Goal: Information Seeking & Learning: Learn about a topic

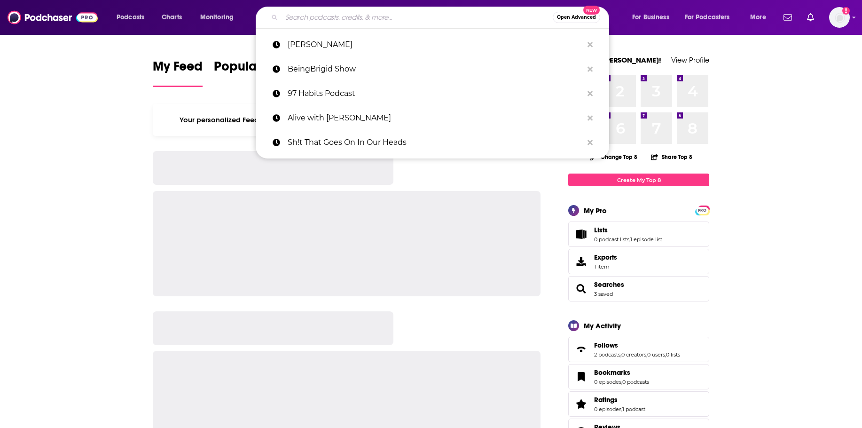
click at [297, 18] on input "Search podcasts, credits, & more..." at bounding box center [417, 17] width 271 height 15
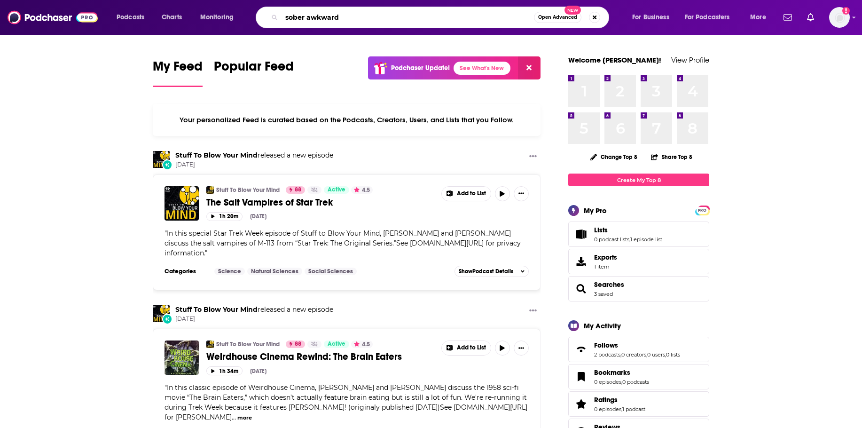
type input "sober awkward"
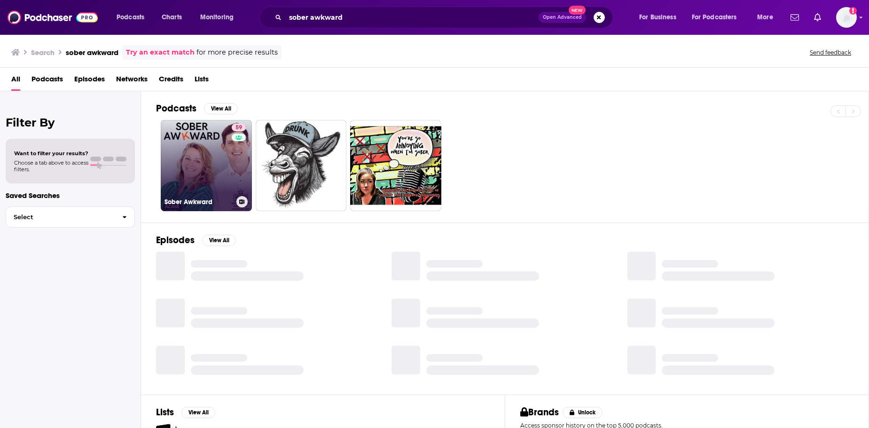
click at [212, 161] on link "59 Sober Awkward" at bounding box center [206, 165] width 91 height 91
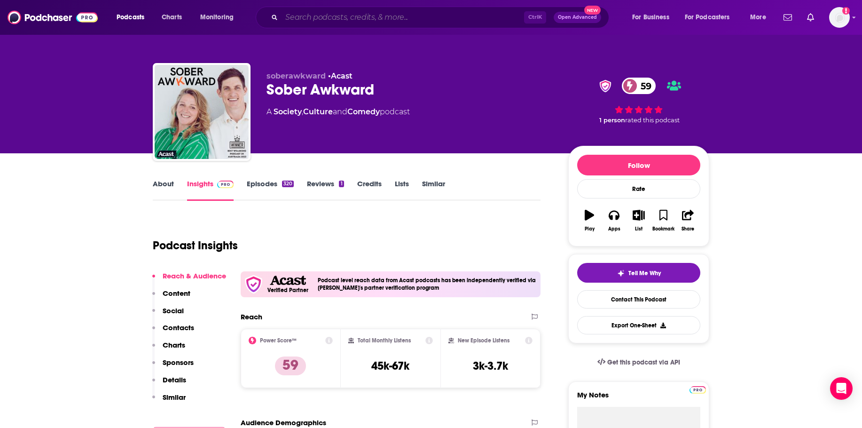
click at [355, 16] on input "Search podcasts, credits, & more..." at bounding box center [403, 17] width 243 height 15
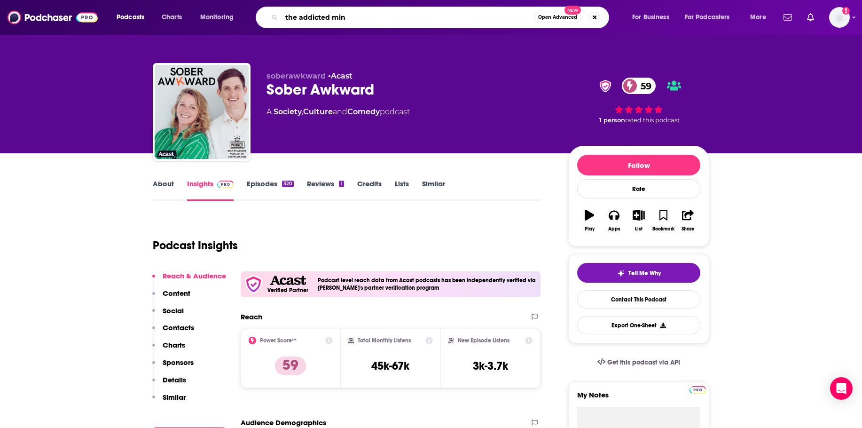
type input "the addicted mind"
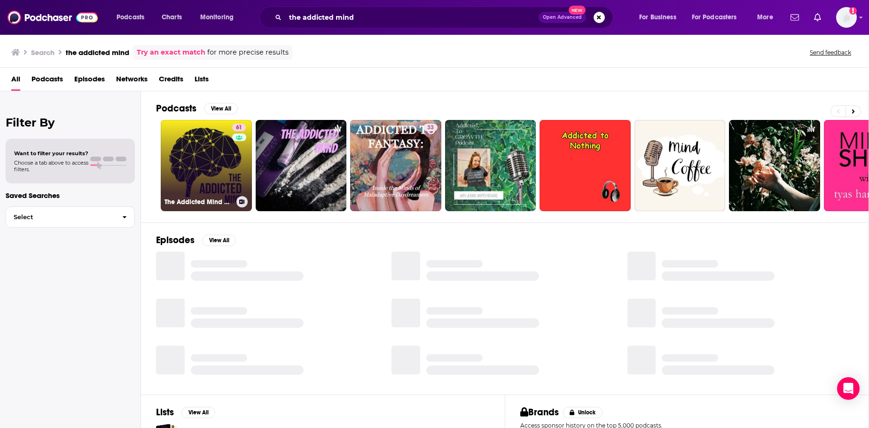
click at [214, 160] on link "61 The Addicted Mind Podcast" at bounding box center [206, 165] width 91 height 91
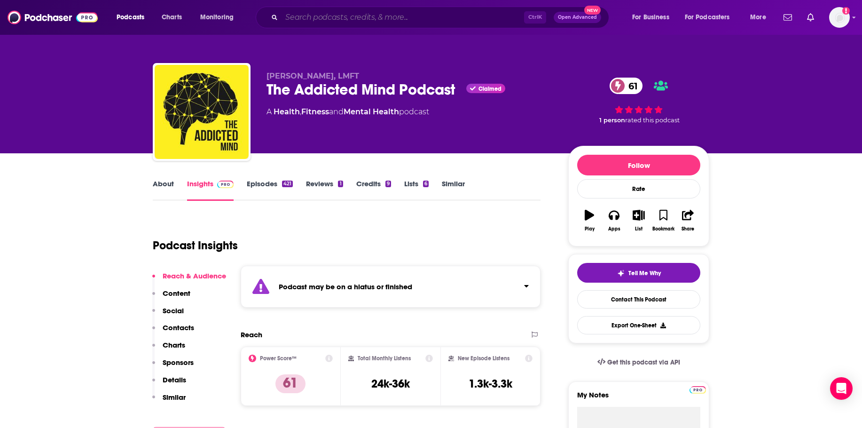
click at [435, 12] on input "Search podcasts, credits, & more..." at bounding box center [403, 17] width 243 height 15
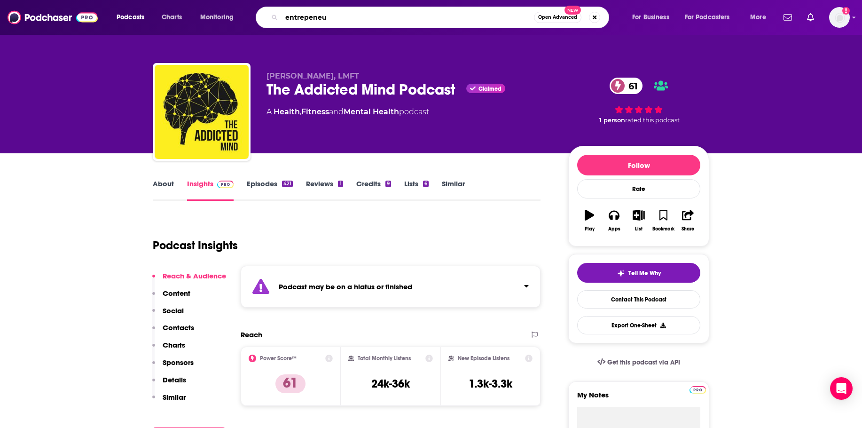
type input "entrepeneur"
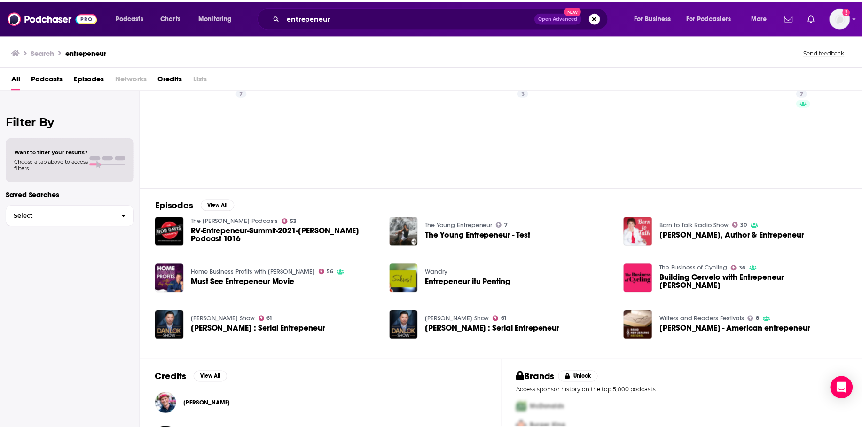
scroll to position [72, 0]
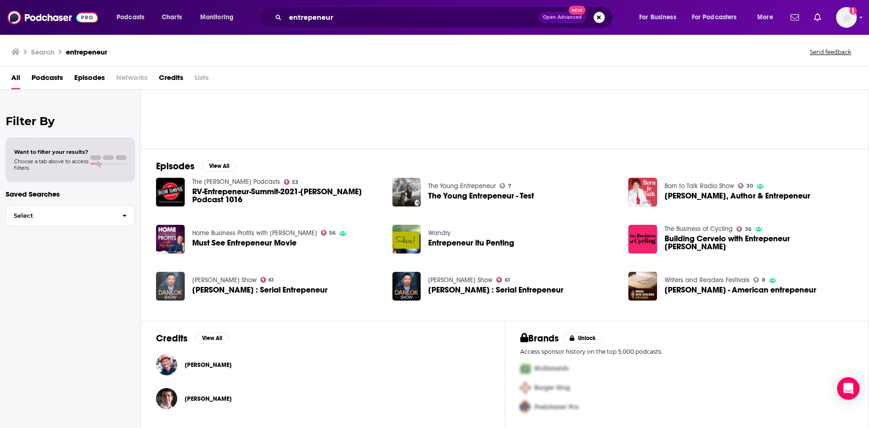
click at [166, 281] on img "Liam Martin : Serial Entrepeneur" at bounding box center [170, 286] width 29 height 29
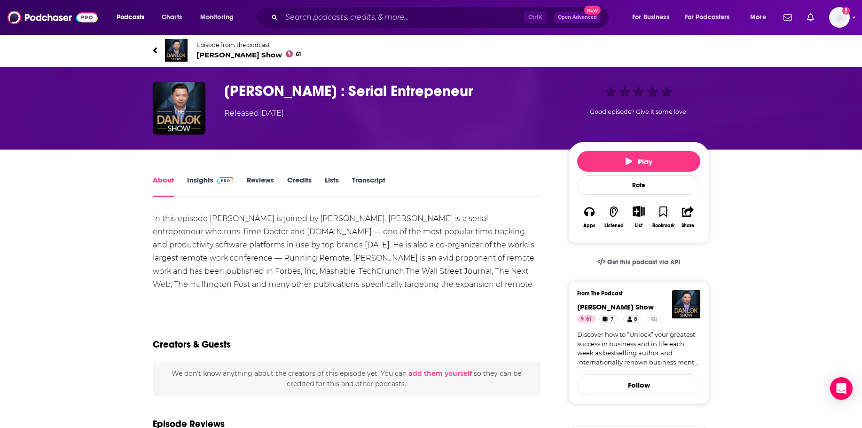
click at [382, 89] on h1 "Liam Martin : Serial Entrepeneur" at bounding box center [388, 91] width 329 height 18
copy h1 "Entrepeneur"
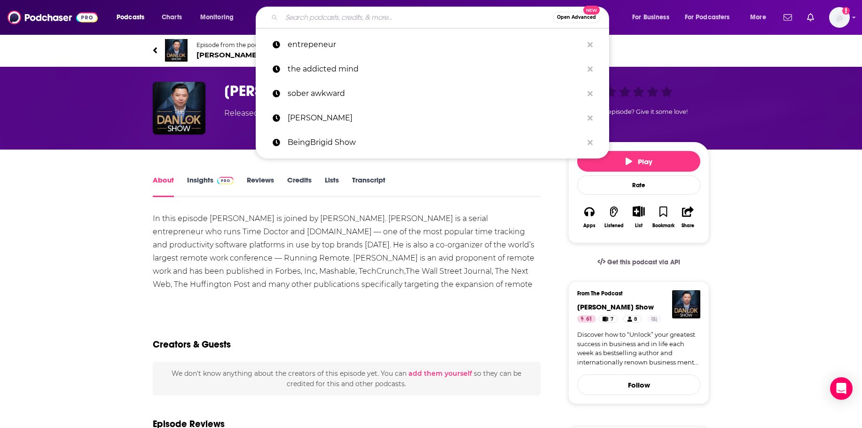
click at [345, 18] on input "Search podcasts, credits, & more..." at bounding box center [417, 17] width 271 height 15
paste input "Entrepeneur"
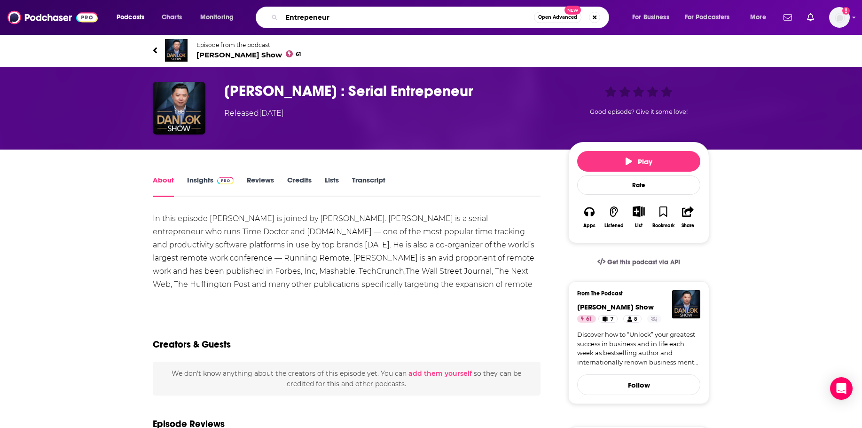
type input "Entrepreneur"
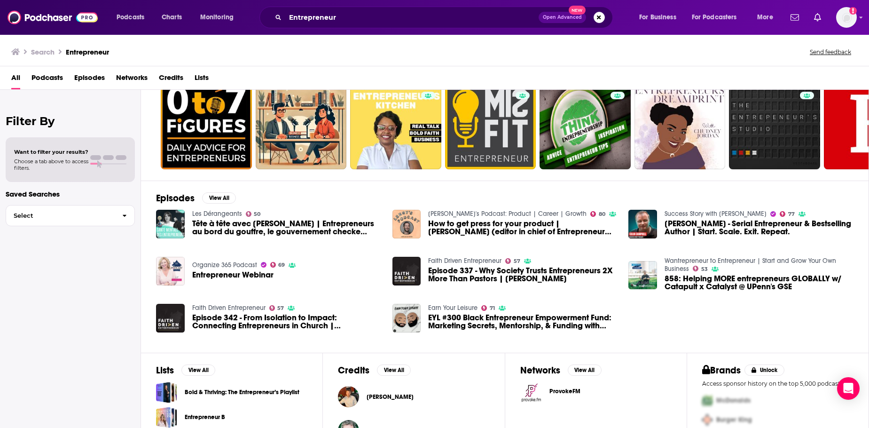
scroll to position [19, 0]
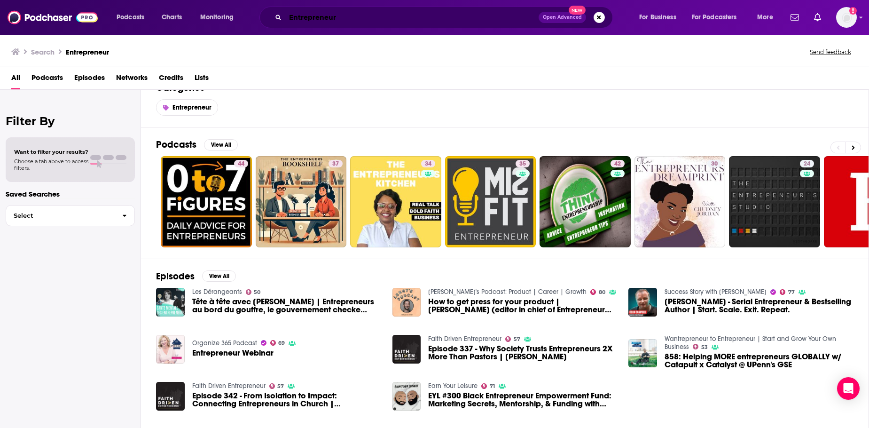
click at [379, 12] on input "Entrepreneur" at bounding box center [411, 17] width 253 height 15
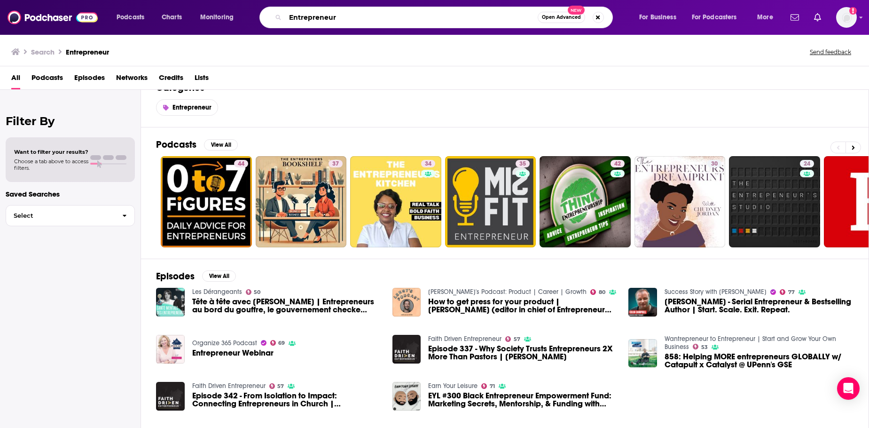
click at [379, 12] on input "Entrepreneur" at bounding box center [411, 17] width 252 height 15
type input "startup stories"
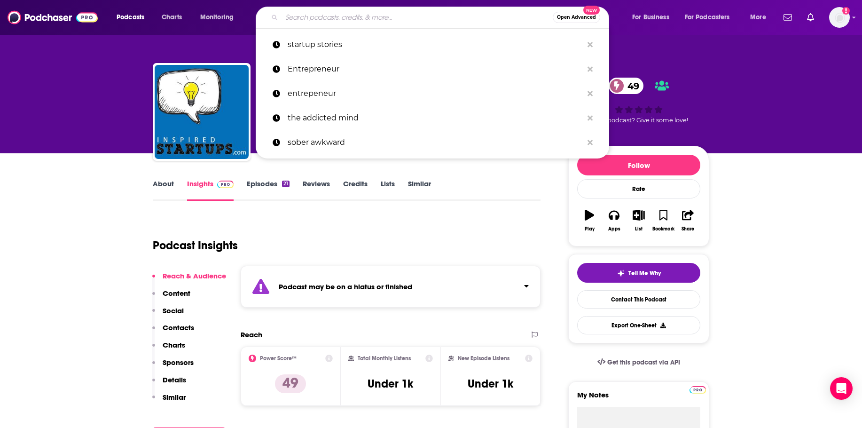
click at [347, 20] on input "Search podcasts, credits, & more..." at bounding box center [417, 17] width 271 height 15
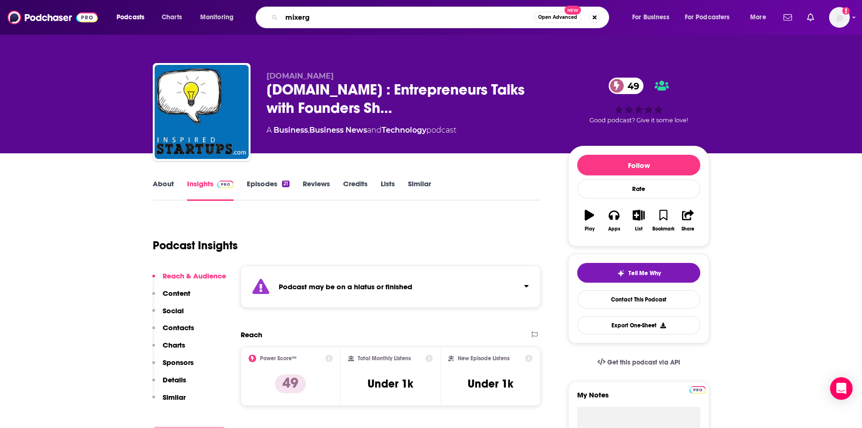
type input "mixergy"
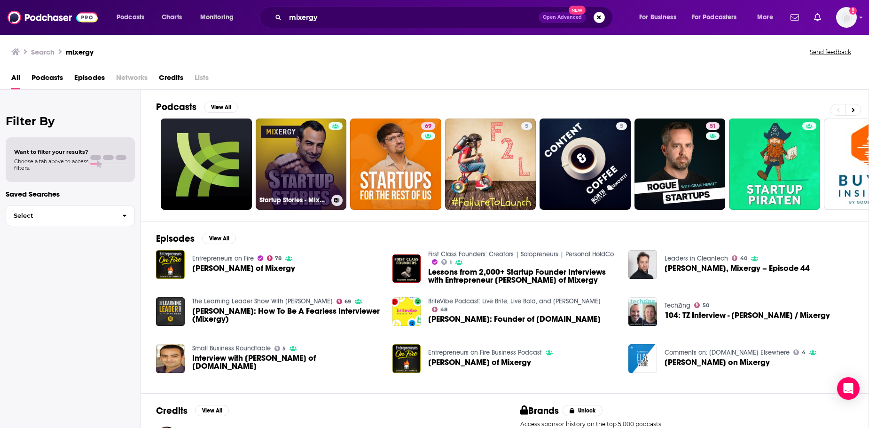
click at [288, 166] on link "Startup Stories - Mixergy" at bounding box center [301, 163] width 91 height 91
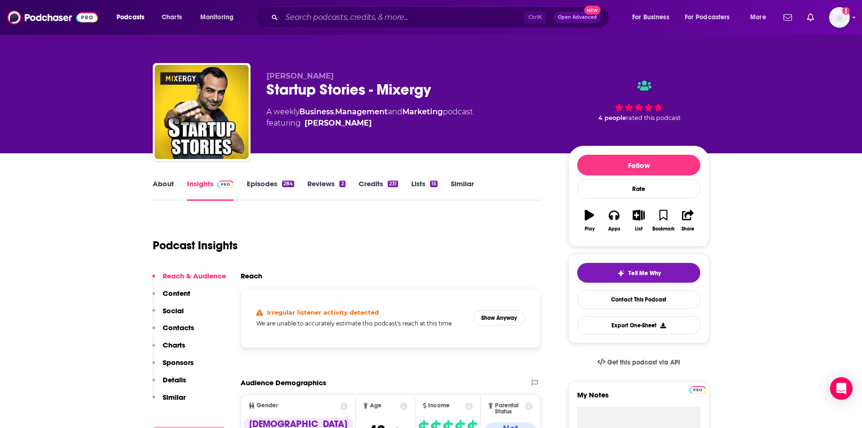
click at [417, 6] on div "Podcasts Charts Monitoring Ctrl K Open Advanced New For Business For Podcasters…" at bounding box center [431, 17] width 862 height 35
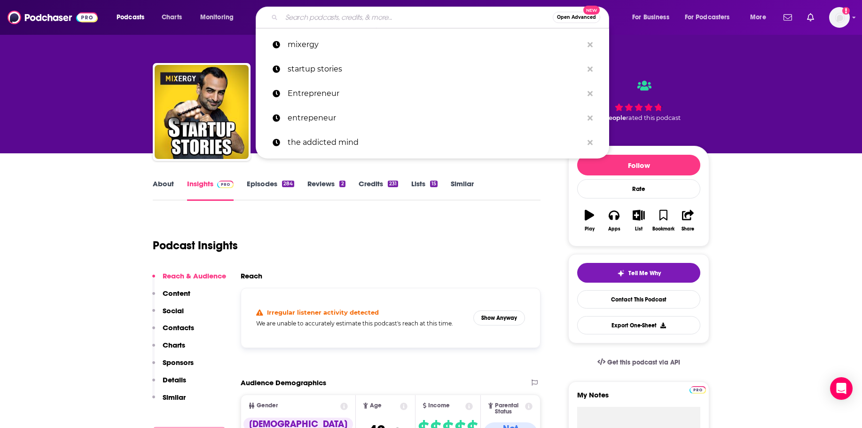
drag, startPoint x: 407, startPoint y: 14, endPoint x: 401, endPoint y: 12, distance: 6.4
click at [401, 12] on input "Search podcasts, credits, & more..." at bounding box center [417, 17] width 271 height 15
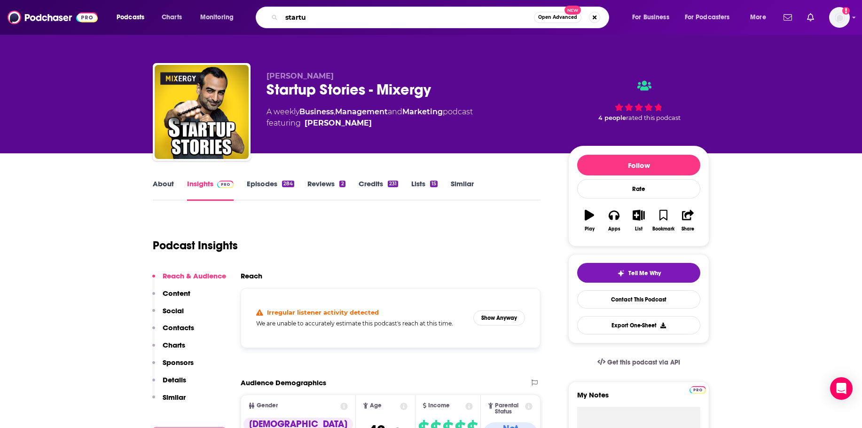
type input "startup"
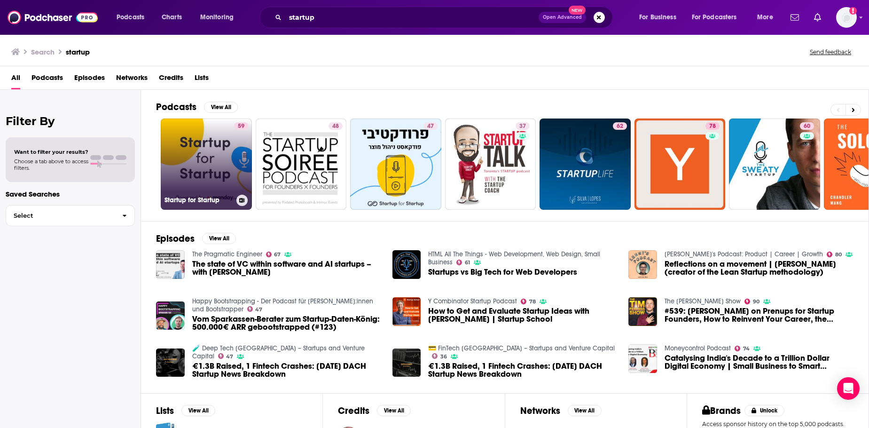
click at [207, 168] on link "59 Startup for Startup" at bounding box center [206, 163] width 91 height 91
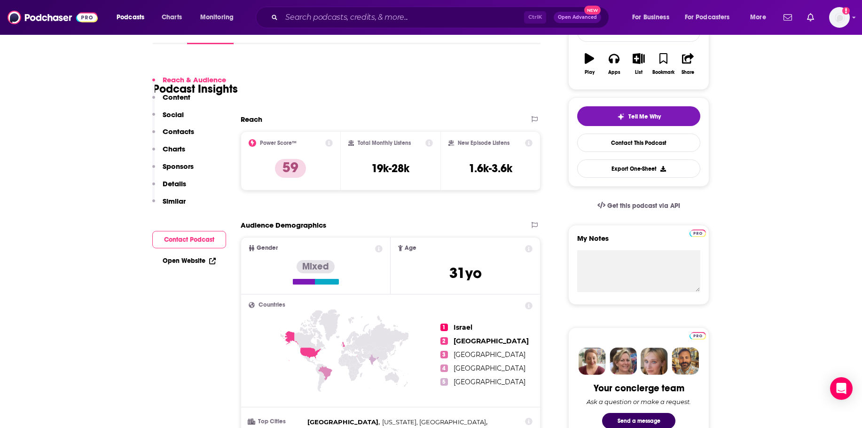
scroll to position [188, 0]
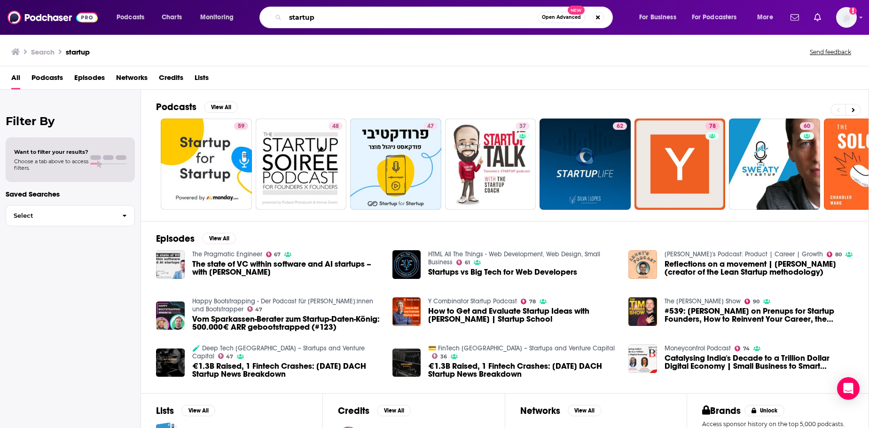
click at [305, 17] on input "startup" at bounding box center [411, 17] width 252 height 15
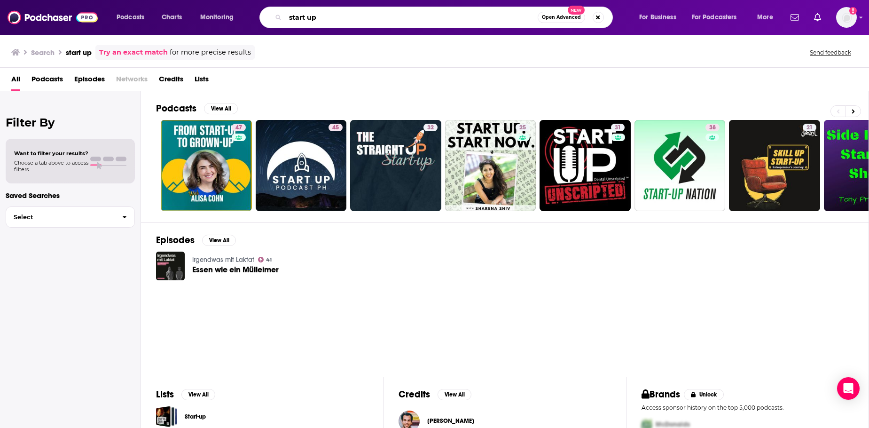
drag, startPoint x: 454, startPoint y: 22, endPoint x: 260, endPoint y: -1, distance: 195.6
click at [260, 0] on html "Podcasts Charts Monitoring start up Open Advanced New For Business For Podcaste…" at bounding box center [434, 214] width 869 height 428
type input "school of greatnes"
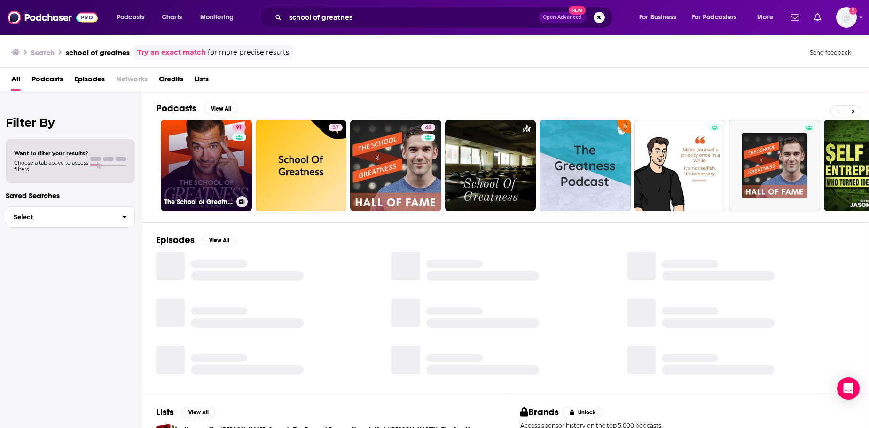
click at [178, 157] on link "91 The School of Greatness" at bounding box center [206, 165] width 91 height 91
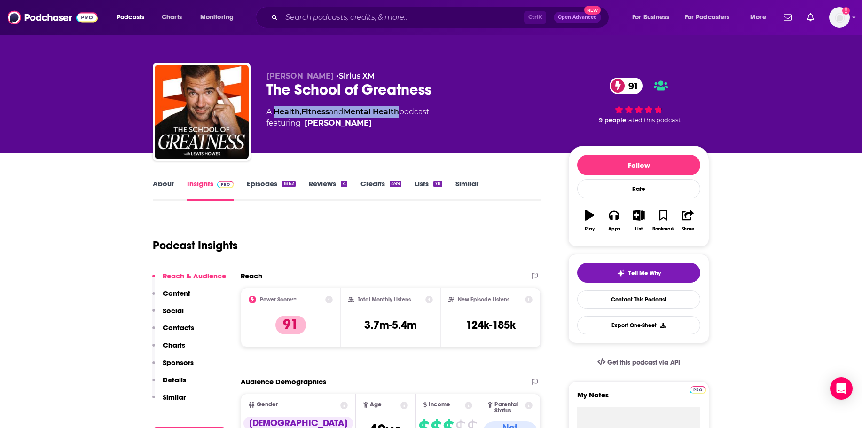
drag, startPoint x: 405, startPoint y: 109, endPoint x: 276, endPoint y: 108, distance: 128.8
click at [276, 108] on div "A Health , Fitness and Mental Health podcast featuring Lewis Howes" at bounding box center [348, 117] width 163 height 23
copy div "Health , Fitness and Mental Health"
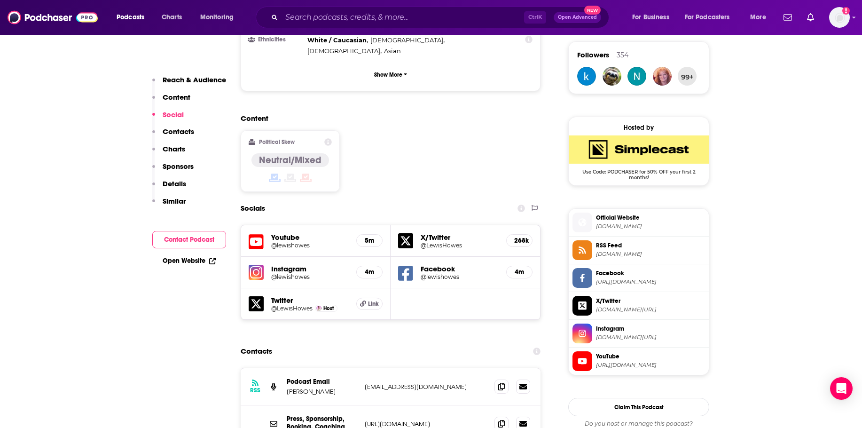
scroll to position [705, 0]
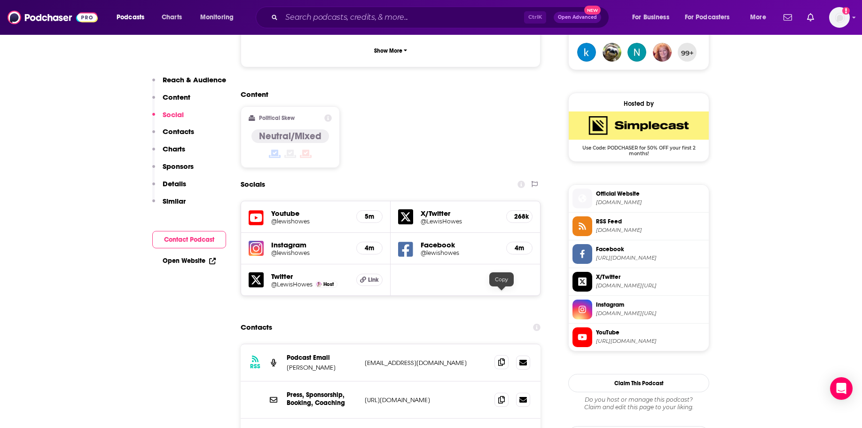
click at [503, 358] on icon at bounding box center [501, 362] width 7 height 8
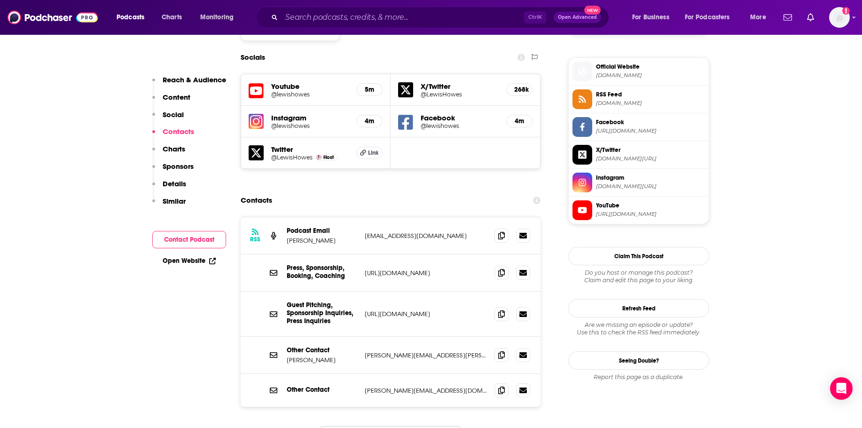
scroll to position [846, 0]
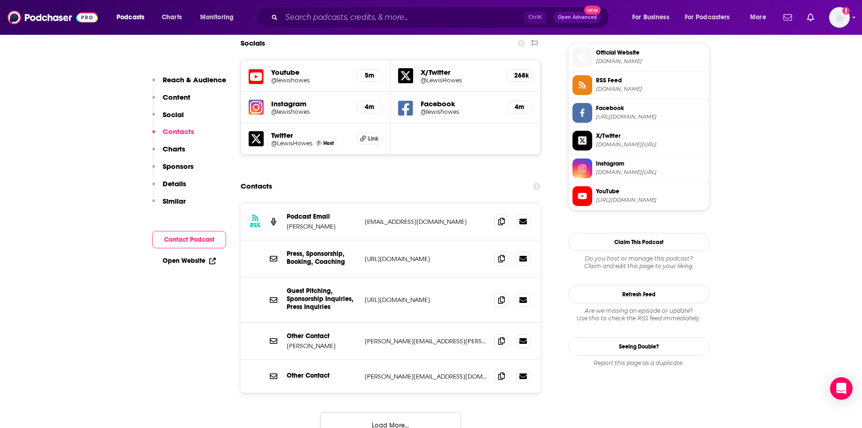
click at [281, 277] on div "Guest Pitching, Sponsorship Inquiries, Press Inquiries https://lewishowes.com/c…" at bounding box center [391, 299] width 300 height 45
drag, startPoint x: 271, startPoint y: 233, endPoint x: 365, endPoint y: 231, distance: 94.1
click at [273, 296] on icon at bounding box center [274, 300] width 8 height 8
click at [420, 296] on p "https://lewishowes.com/contact/" at bounding box center [426, 300] width 122 height 8
click at [505, 296] on icon at bounding box center [501, 300] width 7 height 8
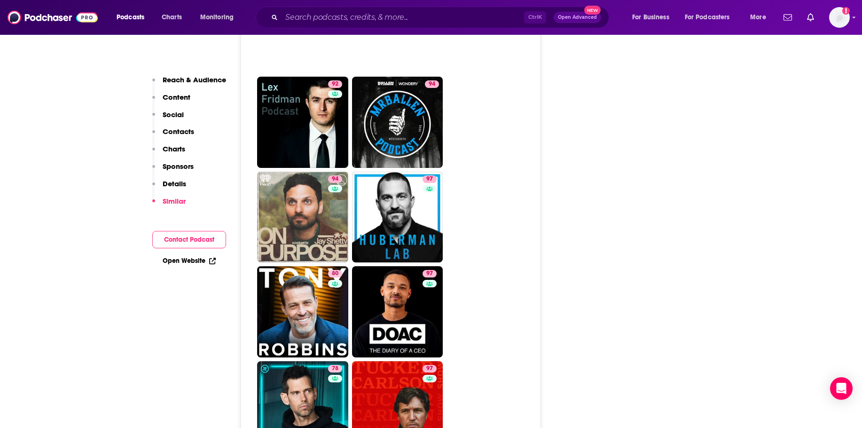
scroll to position [2210, 0]
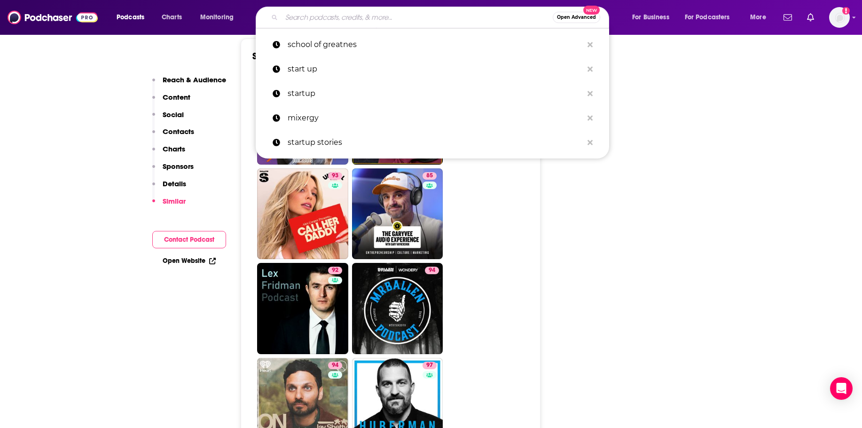
click at [424, 22] on input "Search podcasts, credits, & more..." at bounding box center [417, 17] width 271 height 15
paste input "Startups For the Rest of Us"
type input "Startups For the Rest of Us"
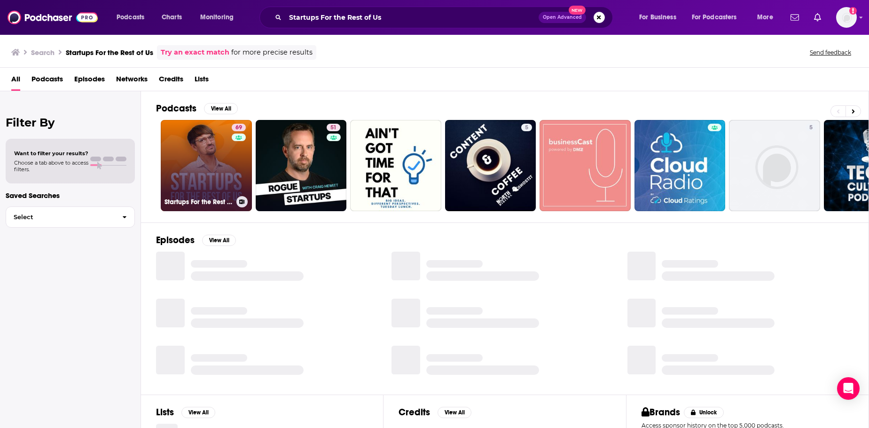
click at [208, 167] on link "69 Startups For the Rest of Us" at bounding box center [206, 165] width 91 height 91
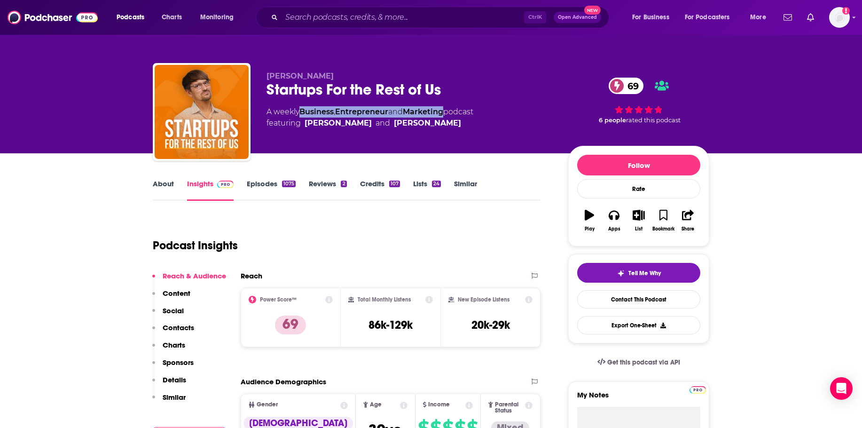
drag, startPoint x: 451, startPoint y: 109, endPoint x: 301, endPoint y: 110, distance: 149.5
click at [301, 110] on div "A weekly Business , Entrepreneur and Marketing podcast featuring Mike Taber and…" at bounding box center [370, 117] width 207 height 23
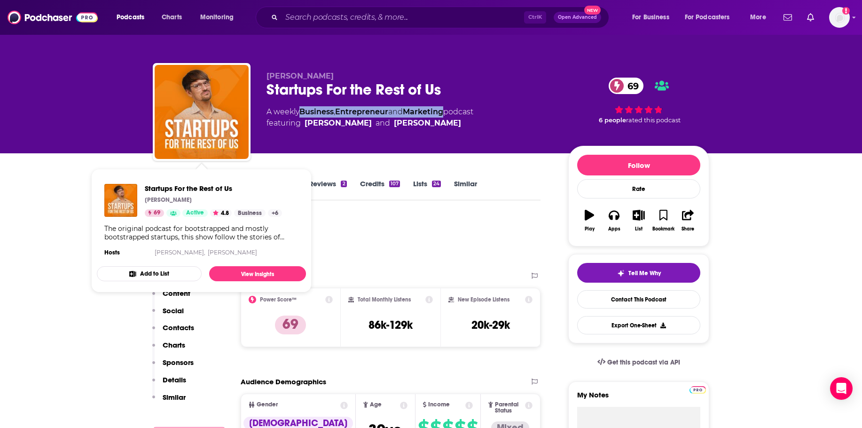
copy div "Business , Entrepreneur and Marketing"
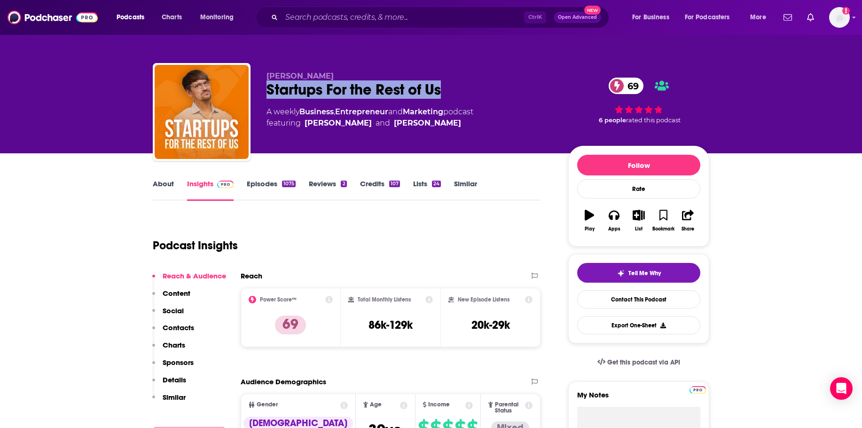
drag, startPoint x: 446, startPoint y: 87, endPoint x: 266, endPoint y: 87, distance: 180.1
click at [266, 87] on div "Rob Walling Startups For the Rest of Us 69 A weekly Business , Entrepreneur and…" at bounding box center [431, 114] width 557 height 102
copy h2 "Startups For the Rest of Us"
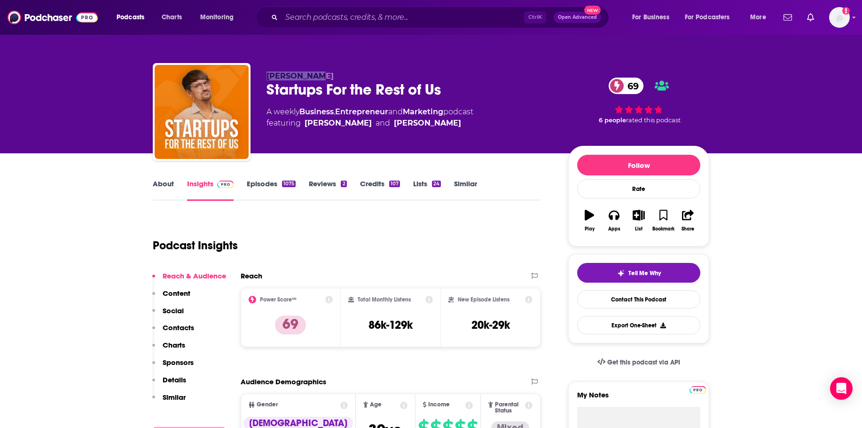
drag, startPoint x: 316, startPoint y: 70, endPoint x: 259, endPoint y: 65, distance: 57.6
click at [259, 65] on div "Rob Walling Startups For the Rest of Us 69 A weekly Business , Entrepreneur and…" at bounding box center [431, 114] width 557 height 102
copy span "Rob Walling"
drag, startPoint x: 452, startPoint y: 112, endPoint x: 301, endPoint y: 110, distance: 150.9
click at [301, 110] on div "A weekly Business , Entrepreneur and Marketing podcast featuring Mike Taber and…" at bounding box center [370, 117] width 207 height 23
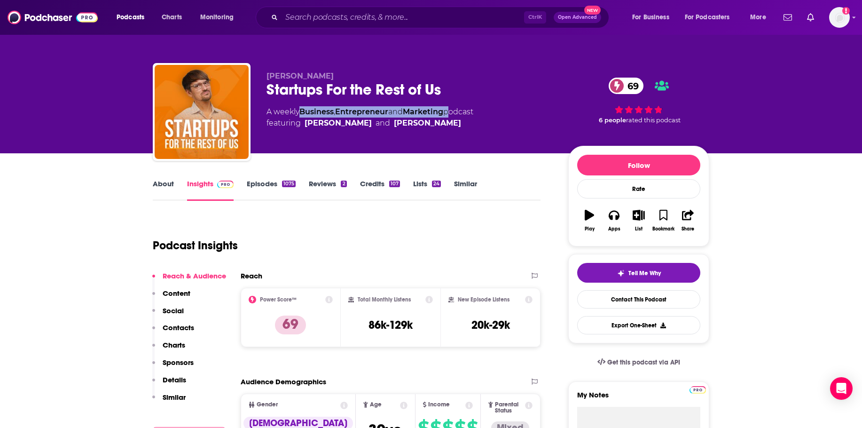
copy div "Business , Entrepreneur and Marketing"
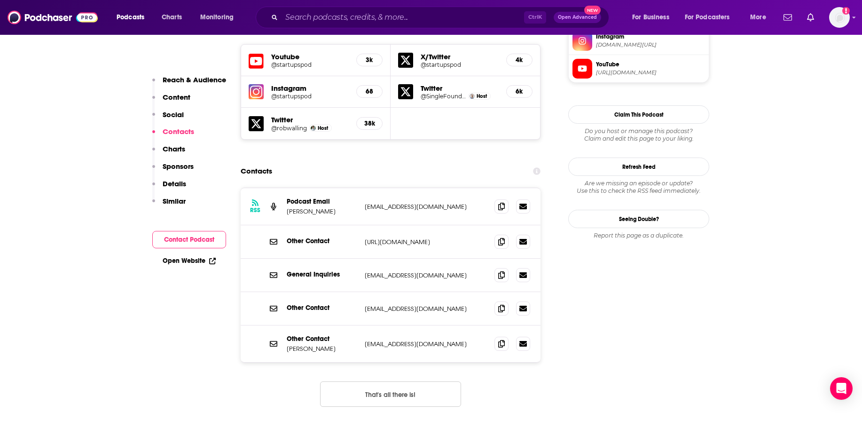
scroll to position [893, 0]
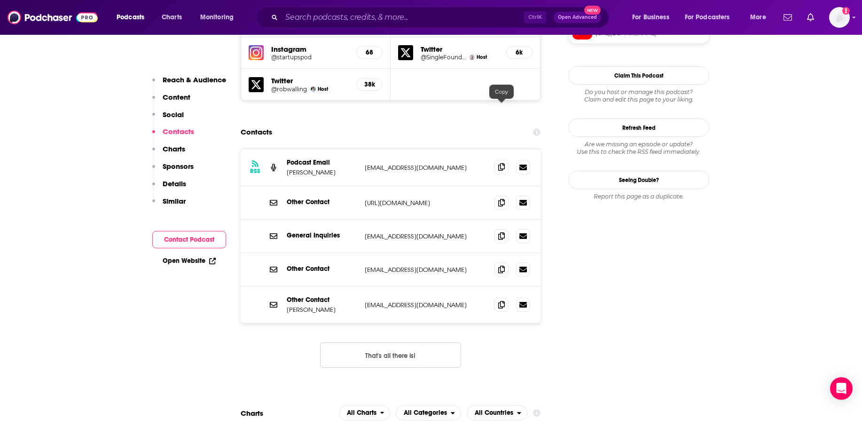
click at [505, 160] on span at bounding box center [502, 167] width 14 height 14
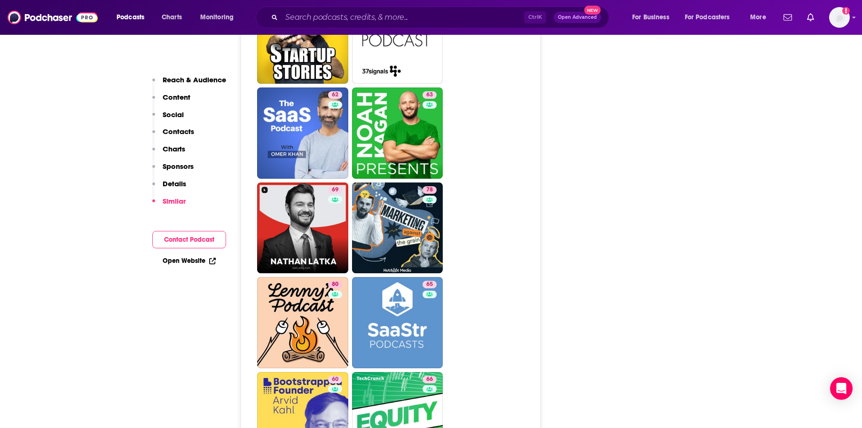
scroll to position [2351, 0]
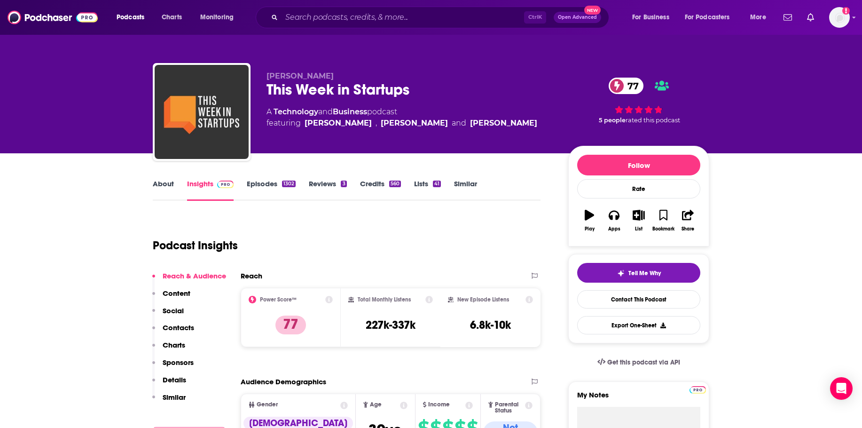
drag, startPoint x: 266, startPoint y: 74, endPoint x: 341, endPoint y: 76, distance: 75.3
click at [341, 76] on div "Jason Calacanis This Week in Startups 77 A Technology and Business podcast feat…" at bounding box center [431, 114] width 557 height 102
copy span "Jason Calacanis"
click at [416, 94] on div "This Week in Startups 77" at bounding box center [410, 89] width 287 height 18
drag, startPoint x: 373, startPoint y: 112, endPoint x: 274, endPoint y: 104, distance: 99.6
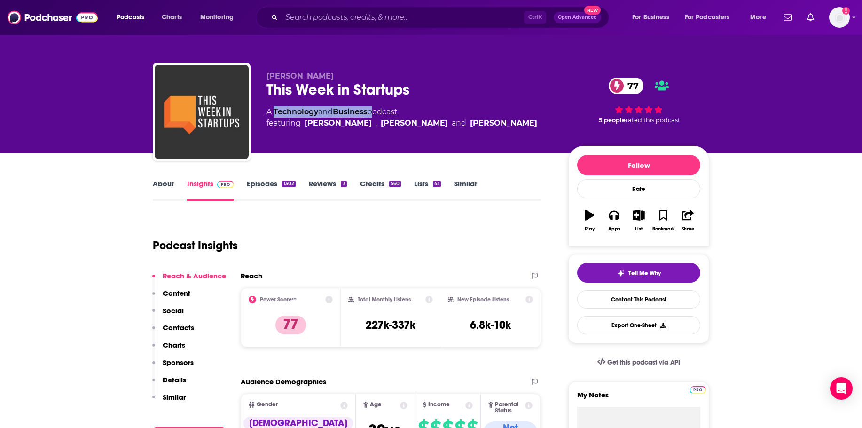
click at [274, 104] on div "Jason Calacanis This Week in Startups 77 A Technology and Business podcast feat…" at bounding box center [410, 108] width 287 height 75
copy div "Technology and Business"
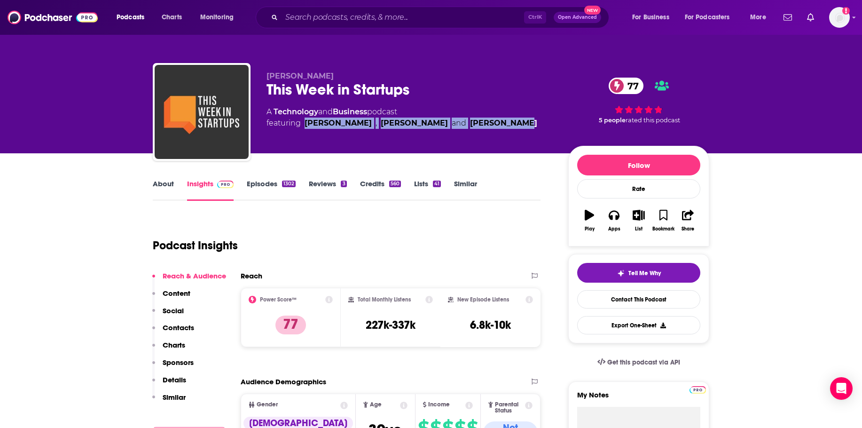
drag, startPoint x: 304, startPoint y: 123, endPoint x: 502, endPoint y: 133, distance: 198.7
click at [502, 133] on div "Jason Calacanis This Week in Startups 77 A Technology and Business podcast feat…" at bounding box center [410, 108] width 287 height 75
copy span "Molly Wood , Jason Calacanis and Alex Wilhelm"
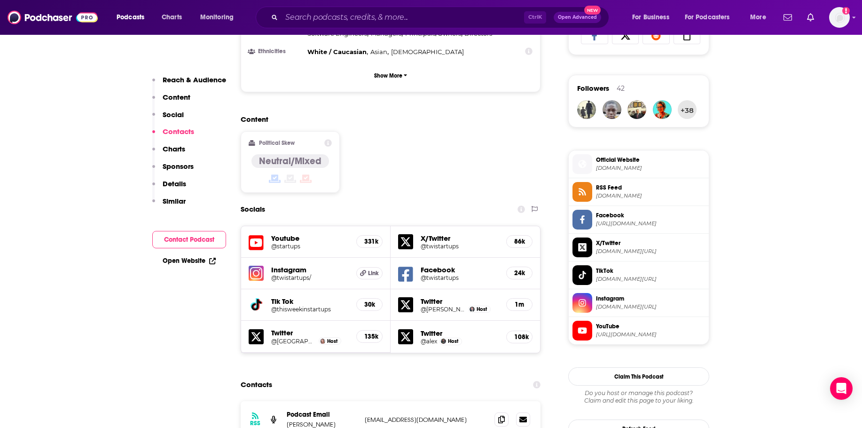
scroll to position [846, 0]
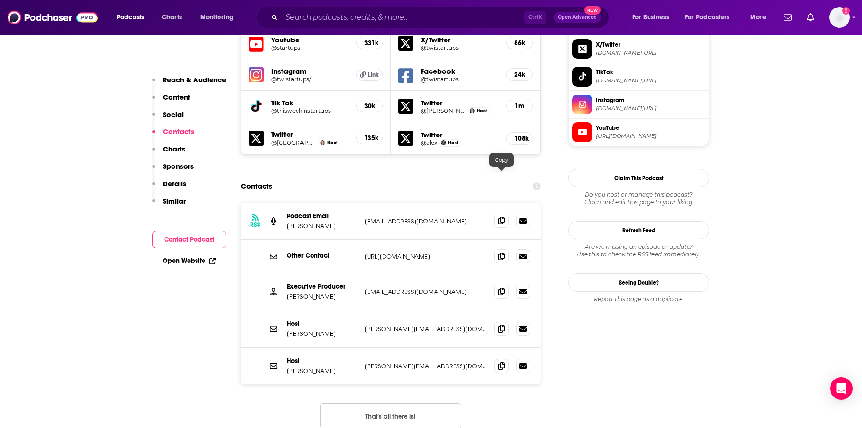
click at [503, 217] on icon at bounding box center [501, 221] width 7 height 8
click at [502, 287] on icon at bounding box center [501, 291] width 7 height 8
click at [500, 324] on icon at bounding box center [501, 328] width 7 height 8
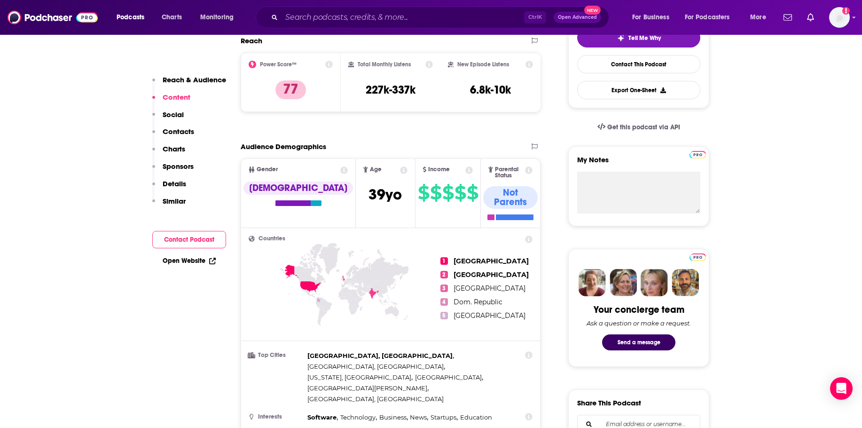
scroll to position [0, 0]
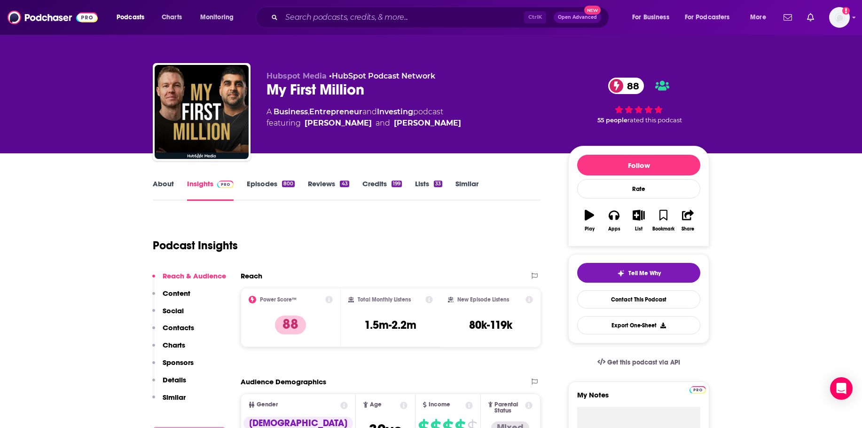
drag, startPoint x: 301, startPoint y: 121, endPoint x: 438, endPoint y: 127, distance: 137.0
click at [438, 127] on span "featuring [PERSON_NAME] and [PERSON_NAME]" at bounding box center [364, 123] width 195 height 11
copy span "[PERSON_NAME] and [PERSON_NAME]"
click at [463, 105] on div "Hubspot Media • HubSpot Podcast Network My First Million 88 A Business , Entrep…" at bounding box center [410, 108] width 287 height 75
drag, startPoint x: 420, startPoint y: 110, endPoint x: 274, endPoint y: 109, distance: 146.2
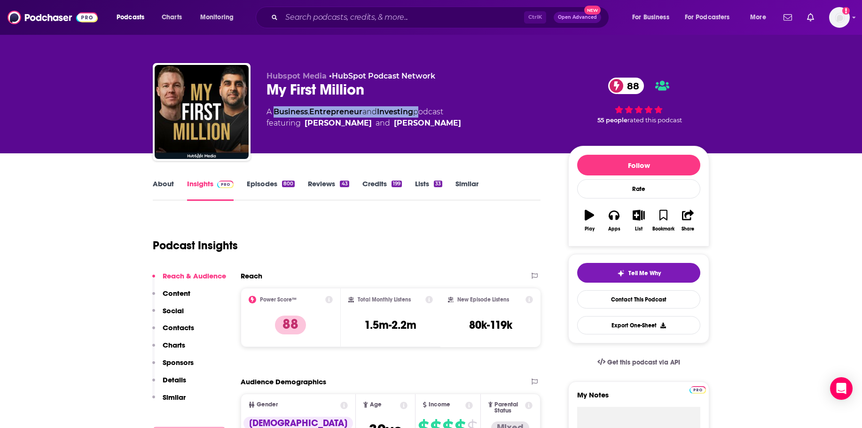
click at [274, 109] on div "A Business , Entrepreneur and Investing podcast featuring [PERSON_NAME] and [PE…" at bounding box center [364, 117] width 195 height 23
copy div "Business , Entrepreneur and Investing"
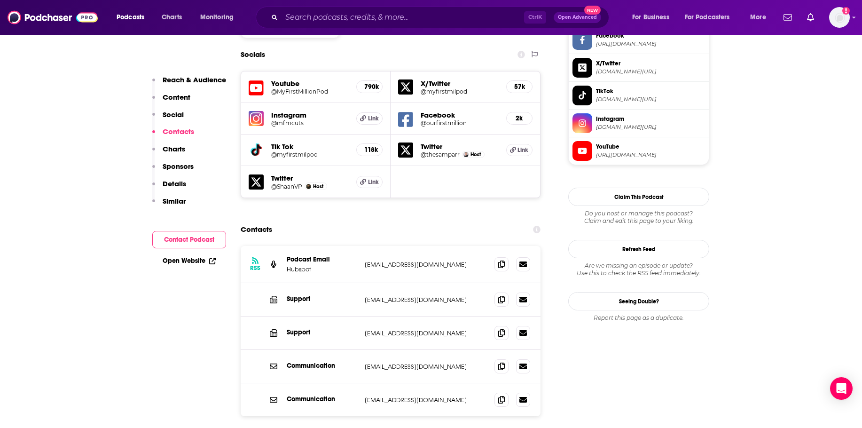
scroll to position [940, 0]
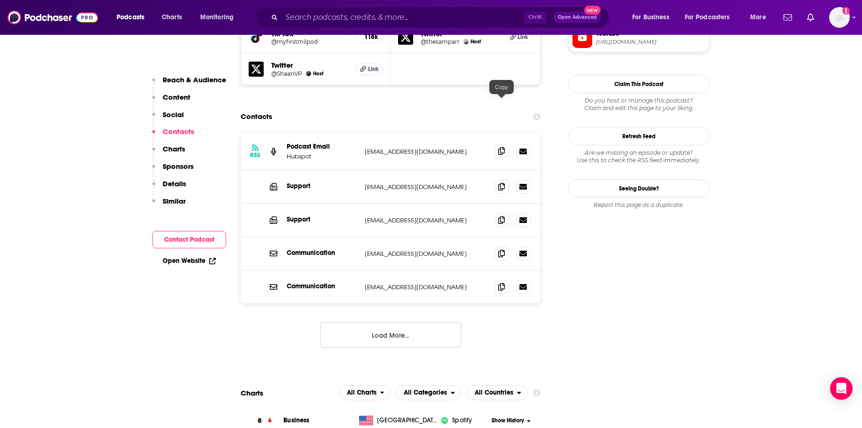
click at [505, 144] on span at bounding box center [502, 151] width 14 height 14
click at [497, 179] on span at bounding box center [502, 186] width 14 height 14
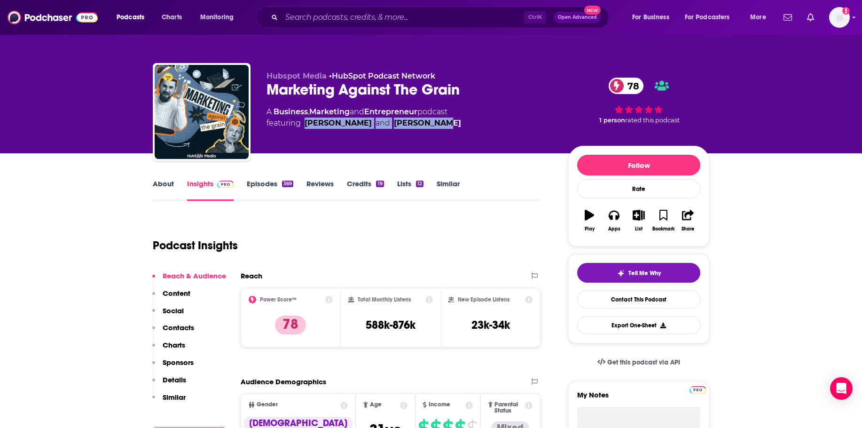
drag, startPoint x: 303, startPoint y: 123, endPoint x: 441, endPoint y: 126, distance: 137.3
click at [441, 126] on span "featuring [PERSON_NAME] and [PERSON_NAME]" at bounding box center [364, 123] width 195 height 11
copy span "[PERSON_NAME] and [PERSON_NAME]"
click at [373, 139] on div "Hubspot Media • HubSpot Podcast Network Marketing Against The Grain 78 A Busine…" at bounding box center [410, 108] width 287 height 75
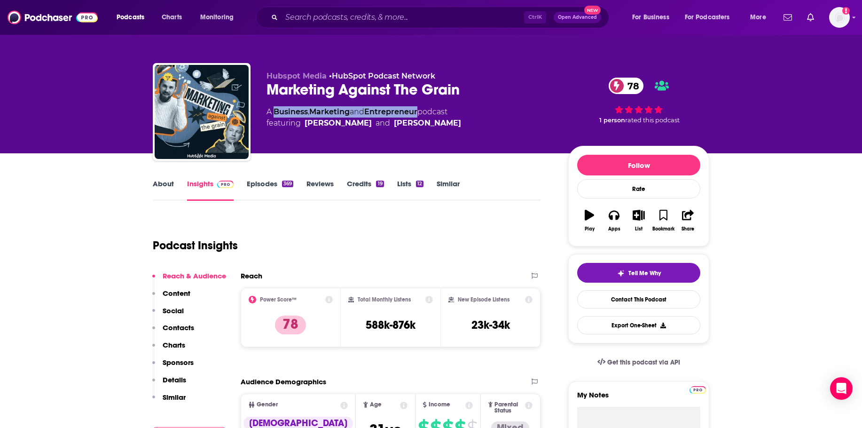
drag, startPoint x: 422, startPoint y: 110, endPoint x: 276, endPoint y: 108, distance: 146.2
click at [276, 108] on div "A Business , Marketing and Entrepreneur podcast featuring [PERSON_NAME] and [PE…" at bounding box center [364, 117] width 195 height 23
copy div "Business , Marketing and Entrepreneur"
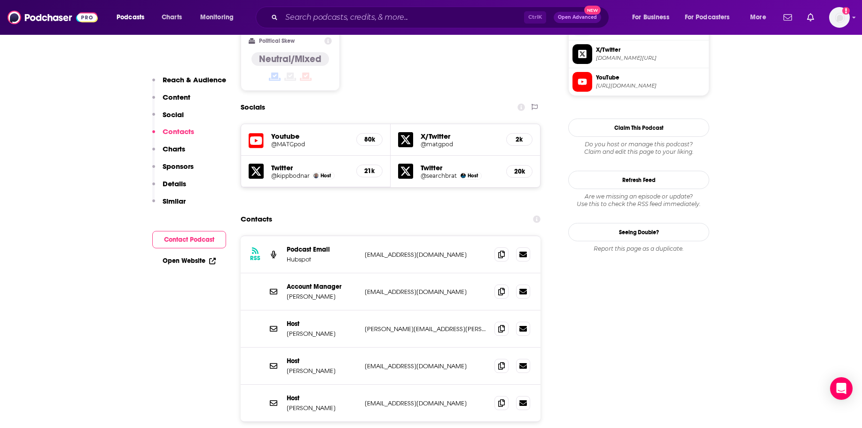
scroll to position [846, 0]
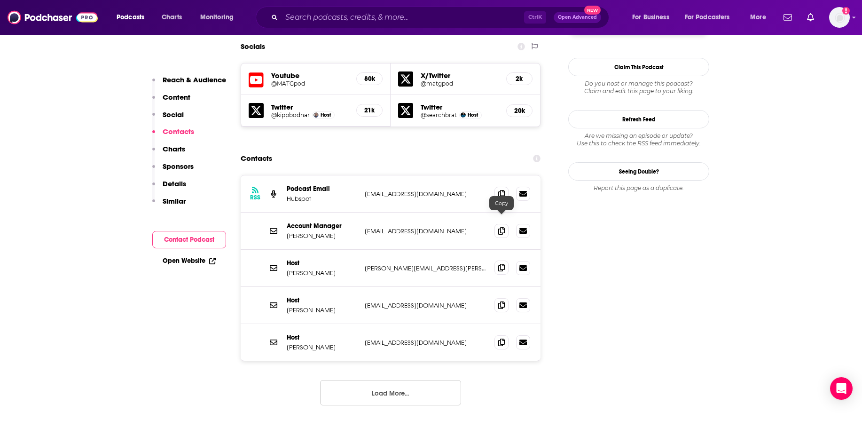
click at [504, 264] on icon at bounding box center [501, 268] width 7 height 8
click at [495, 298] on div at bounding box center [513, 305] width 36 height 14
click at [503, 301] on icon at bounding box center [501, 305] width 7 height 8
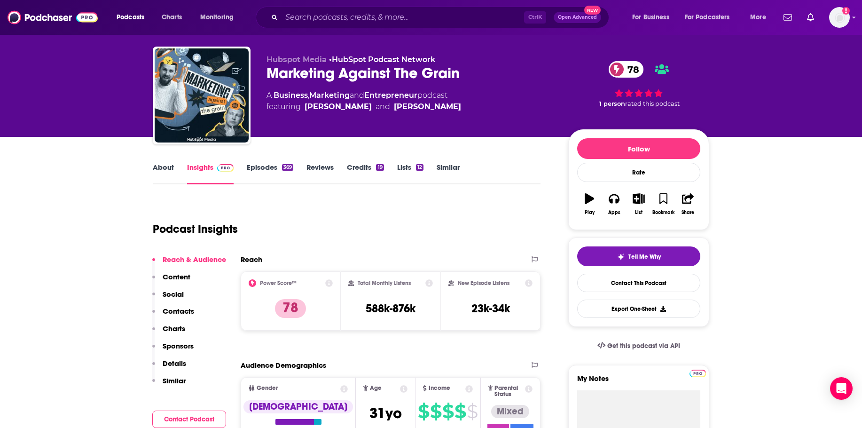
scroll to position [0, 0]
